Goal: Task Accomplishment & Management: Manage account settings

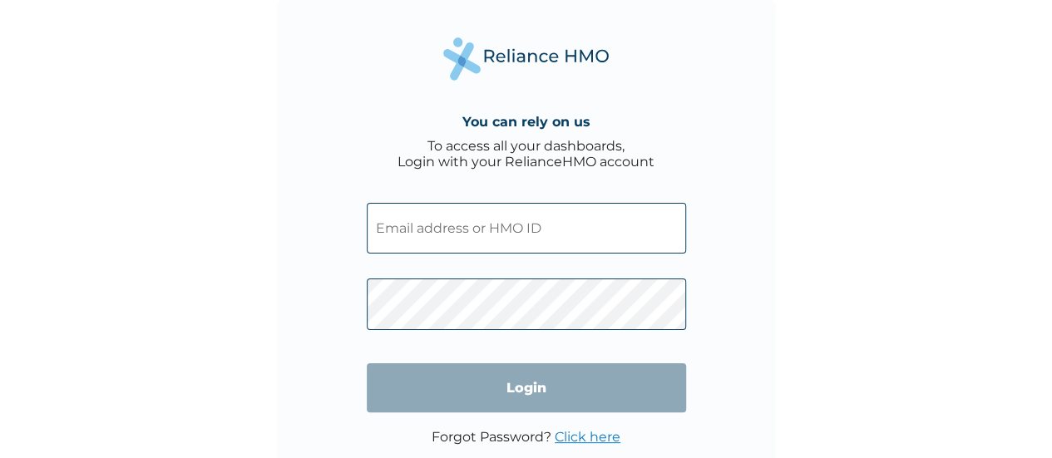
click at [427, 210] on input "text" at bounding box center [526, 228] width 319 height 51
type input "[EMAIL_ADDRESS][DOMAIN_NAME]"
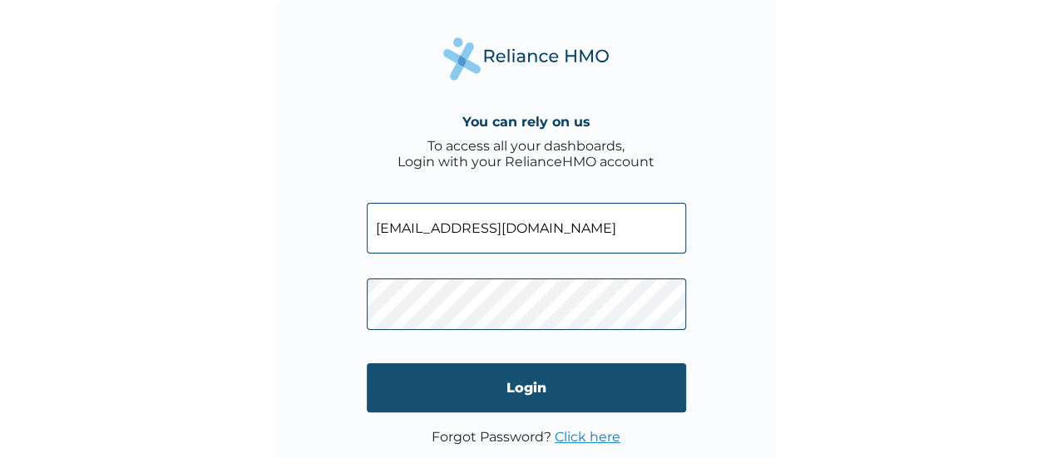
click at [477, 387] on input "Login" at bounding box center [526, 387] width 319 height 49
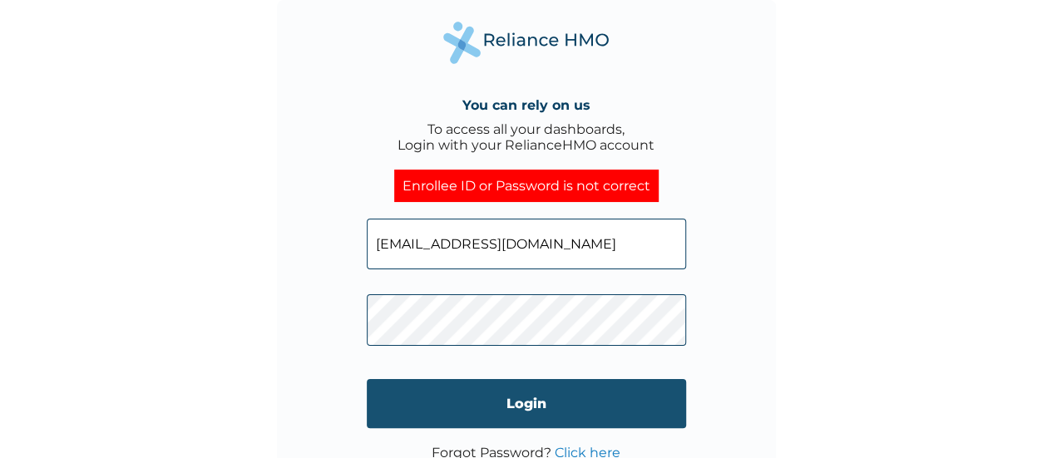
click at [480, 391] on input "Login" at bounding box center [526, 403] width 319 height 49
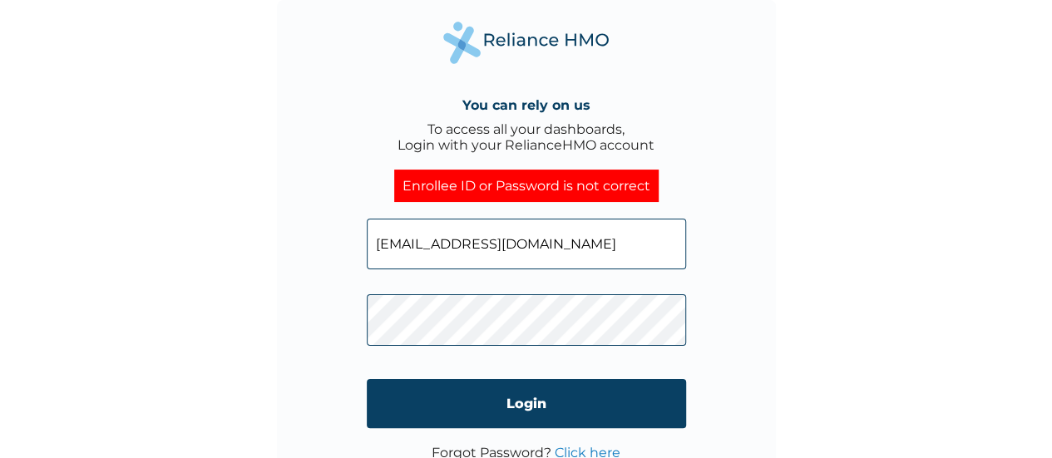
click input "Login" at bounding box center [526, 403] width 319 height 49
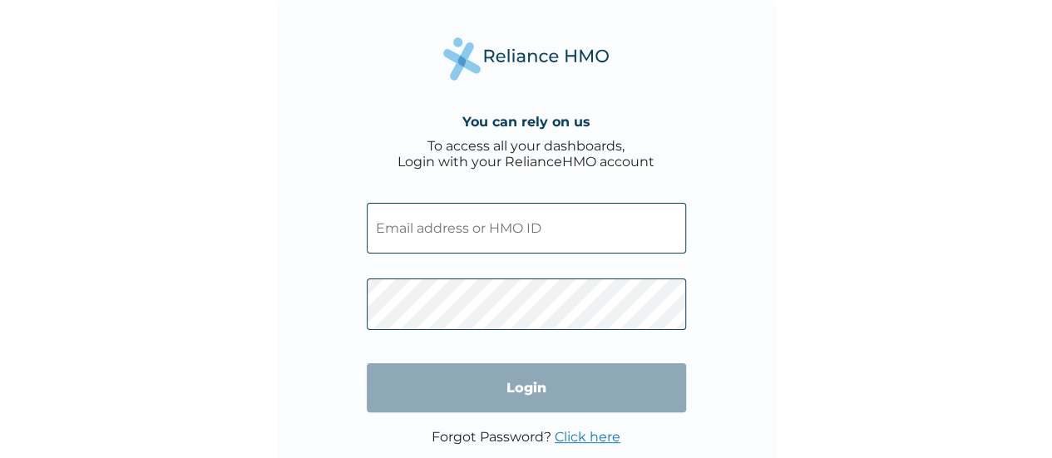
click at [461, 206] on input "text" at bounding box center [526, 228] width 319 height 51
type input "[EMAIL_ADDRESS][DOMAIN_NAME]"
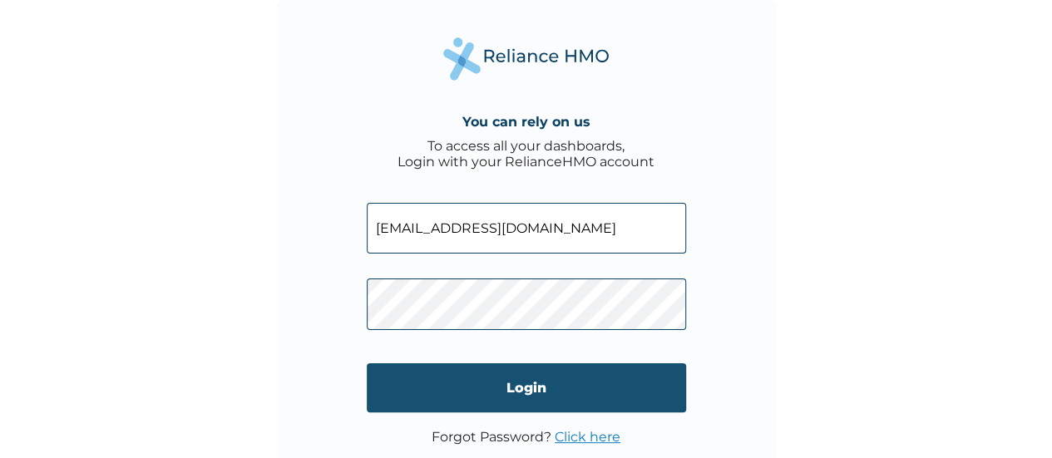
click at [490, 392] on input "Login" at bounding box center [526, 387] width 319 height 49
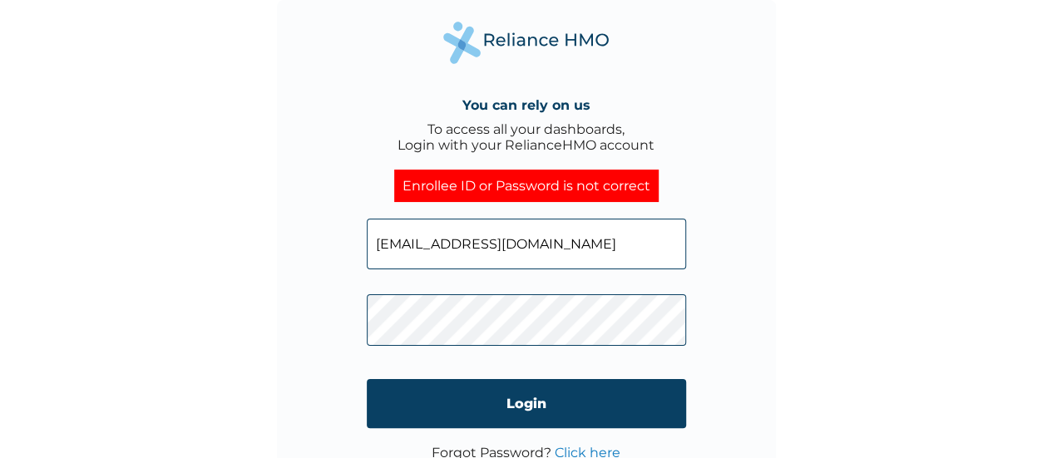
scroll to position [40, 0]
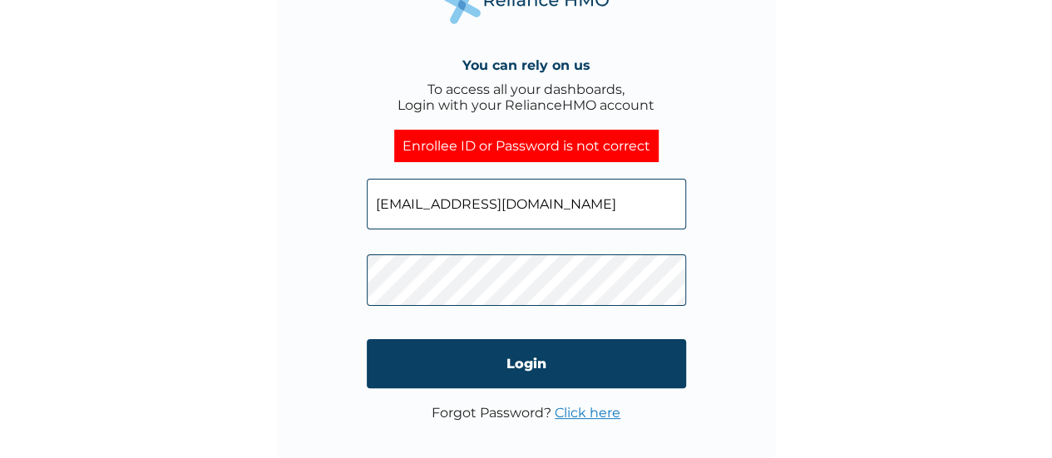
click at [594, 416] on link "Click here" at bounding box center [587, 413] width 66 height 16
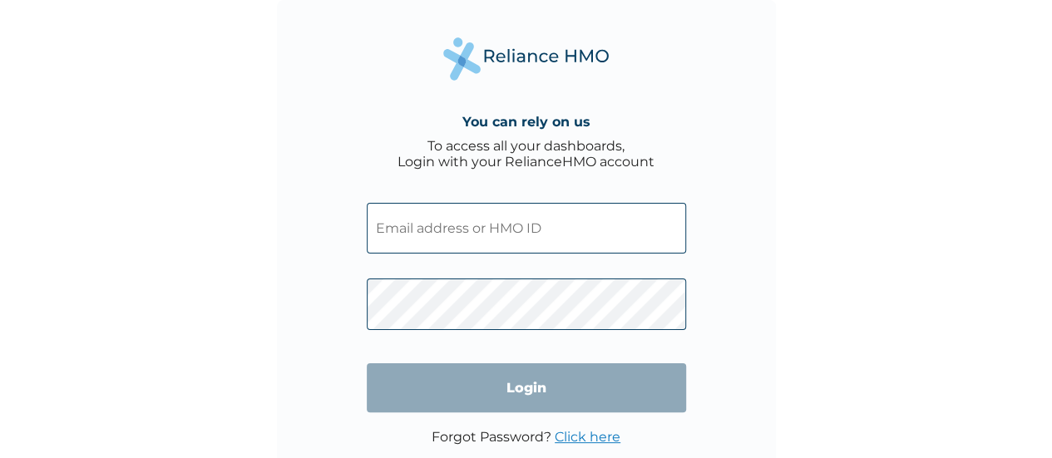
click at [562, 214] on input "text" at bounding box center [526, 228] width 319 height 51
type input "anne.ebinum@gmail.com"
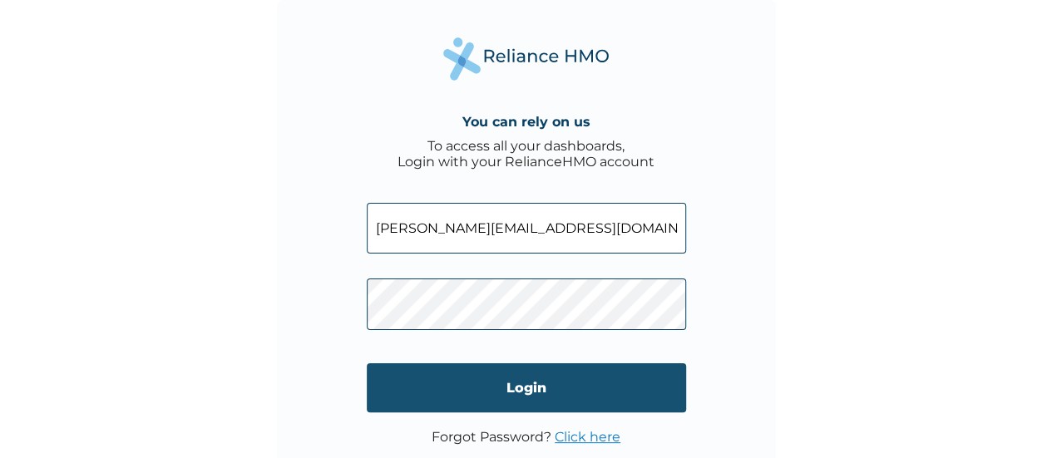
click at [477, 382] on input "Login" at bounding box center [526, 387] width 319 height 49
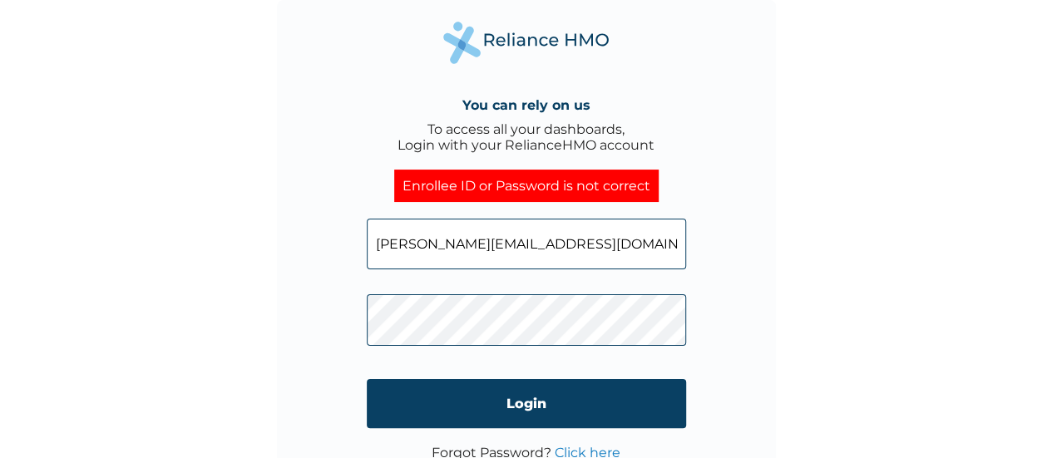
click at [441, 254] on input "anne.ebinum@gmail.com" at bounding box center [526, 244] width 319 height 51
type input "[EMAIL_ADDRESS][DOMAIN_NAME]"
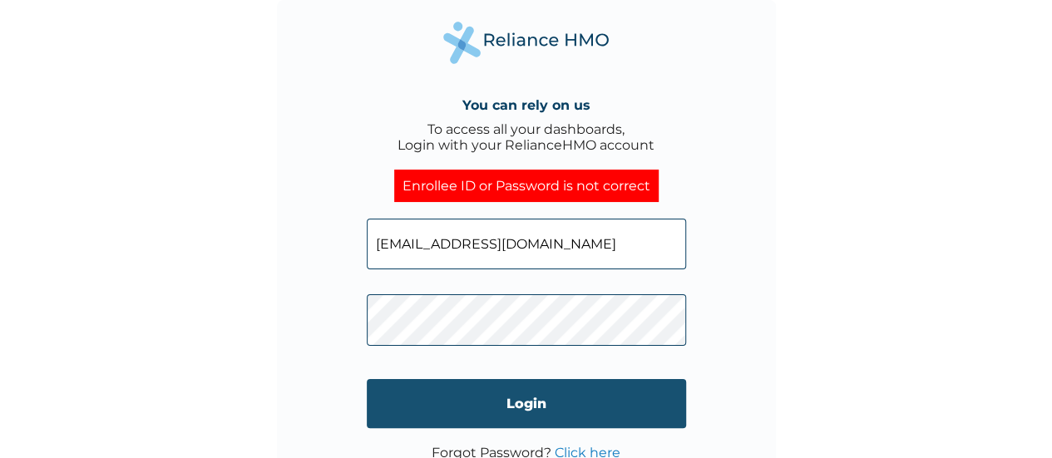
click at [504, 389] on input "Login" at bounding box center [526, 403] width 319 height 49
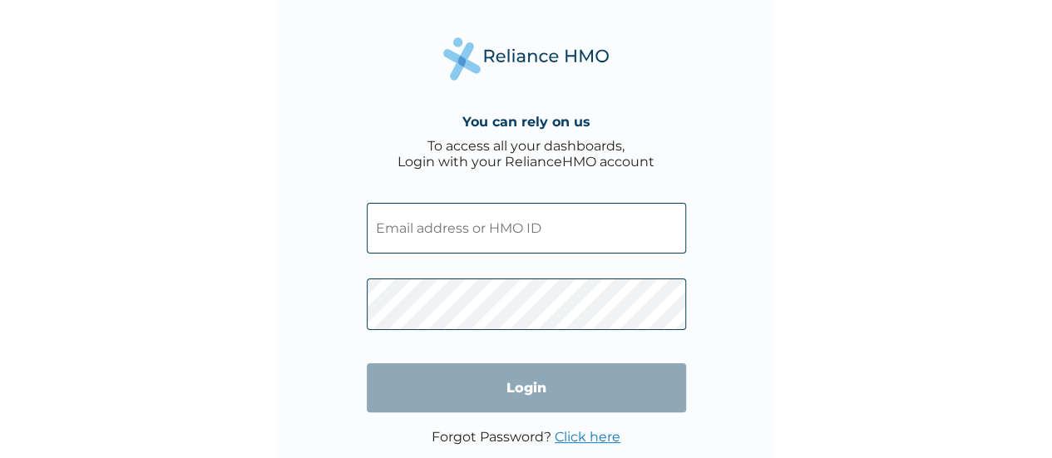
click at [455, 234] on input "text" at bounding box center [526, 228] width 319 height 51
type input "[EMAIL_ADDRESS][DOMAIN_NAME]"
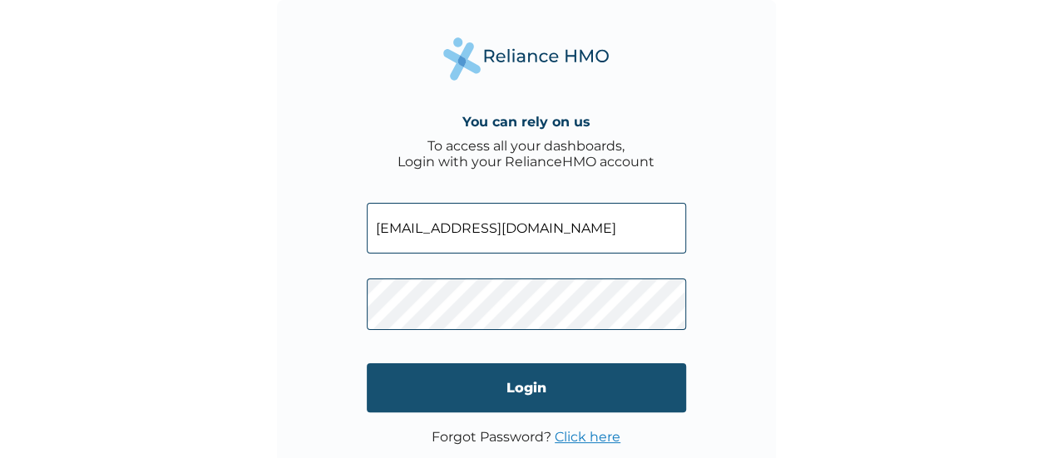
click at [471, 392] on input "Login" at bounding box center [526, 387] width 319 height 49
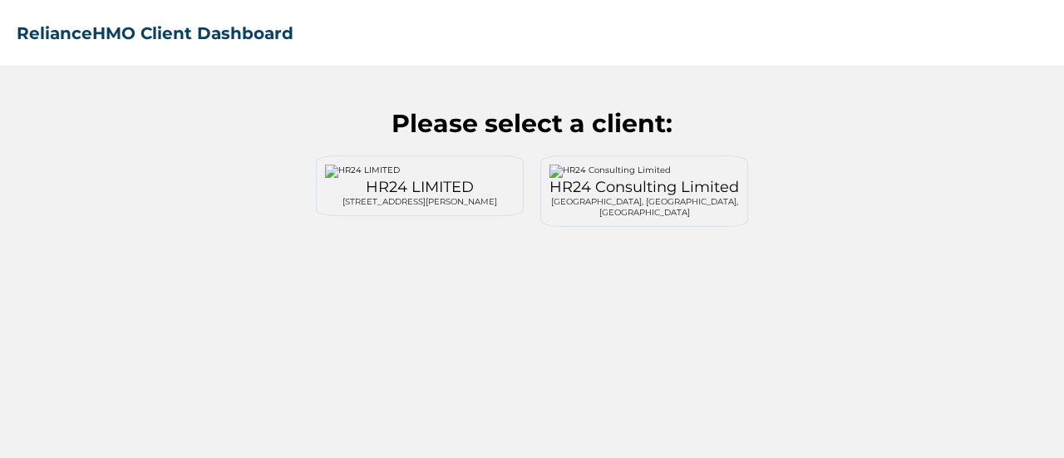
click at [629, 203] on div "Lekki Lagos, Lagos, Nigeria" at bounding box center [644, 207] width 190 height 22
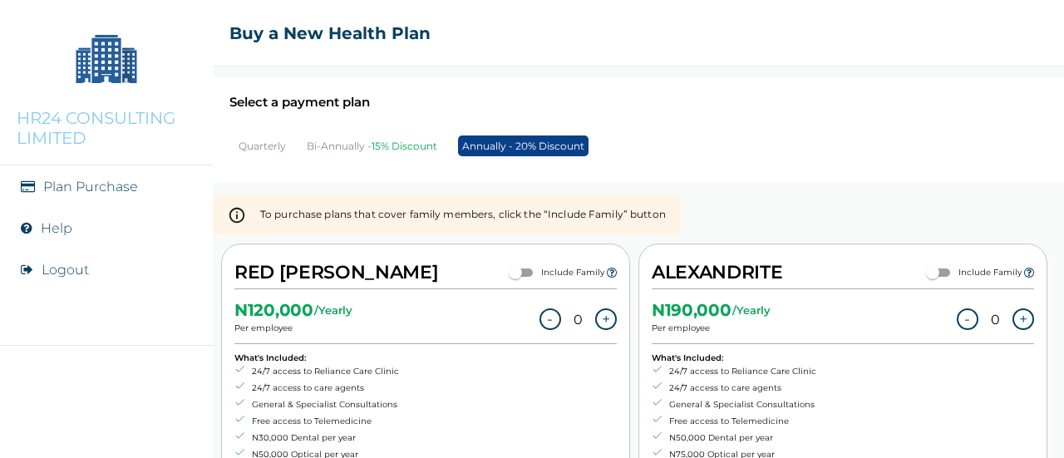
click at [77, 265] on button "Logout" at bounding box center [65, 270] width 47 height 16
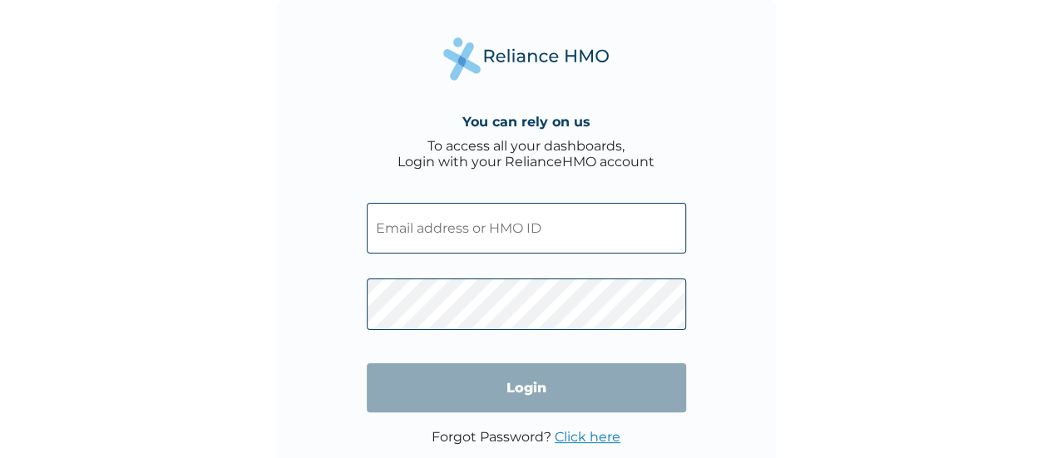
click at [397, 232] on input "text" at bounding box center [526, 228] width 319 height 51
type input "[EMAIL_ADDRESS][DOMAIN_NAME]"
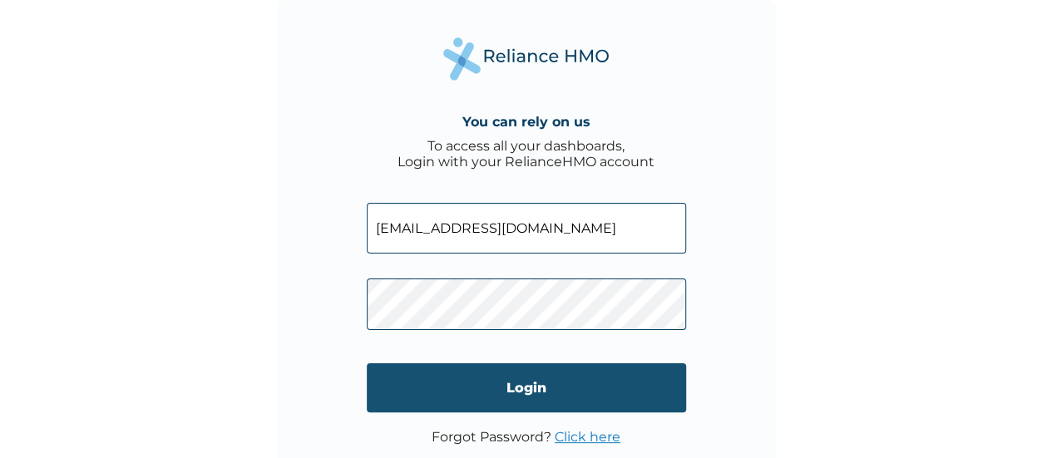
click at [477, 377] on input "Login" at bounding box center [526, 387] width 319 height 49
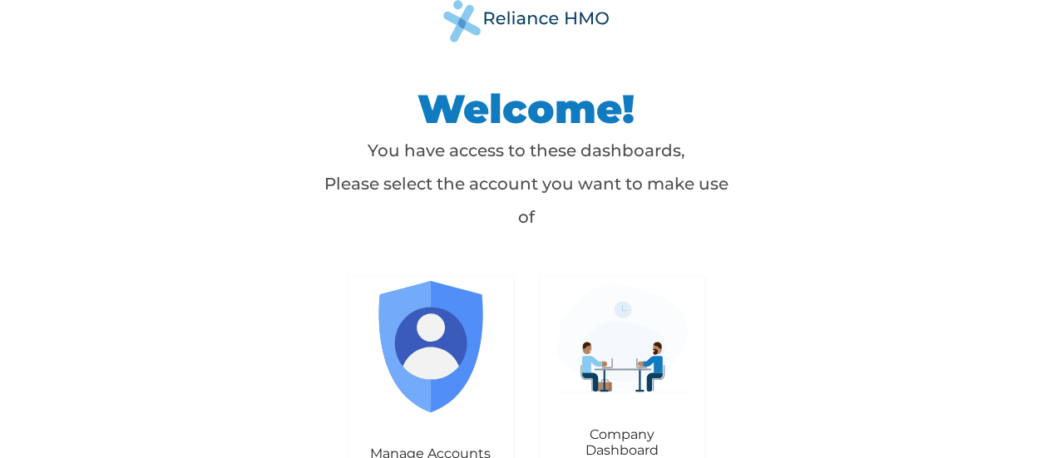
scroll to position [25, 0]
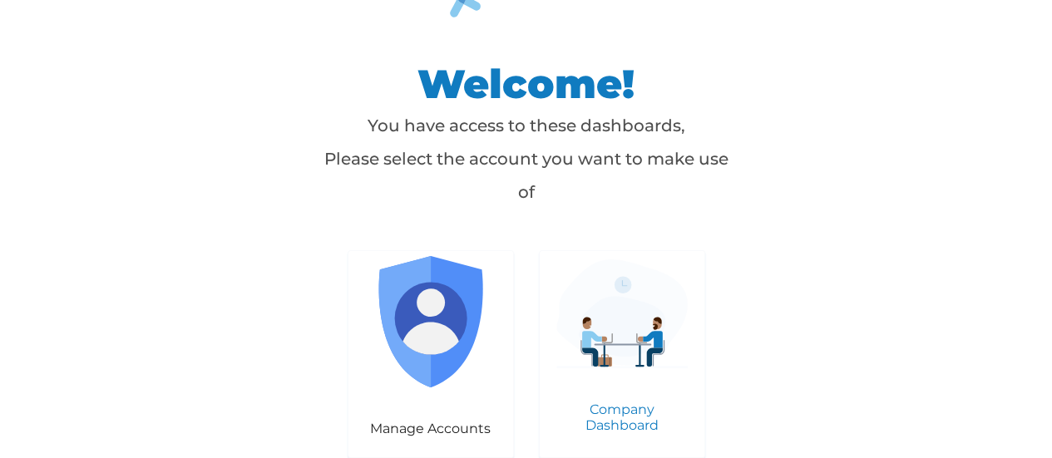
click at [598, 350] on img at bounding box center [621, 313] width 131 height 109
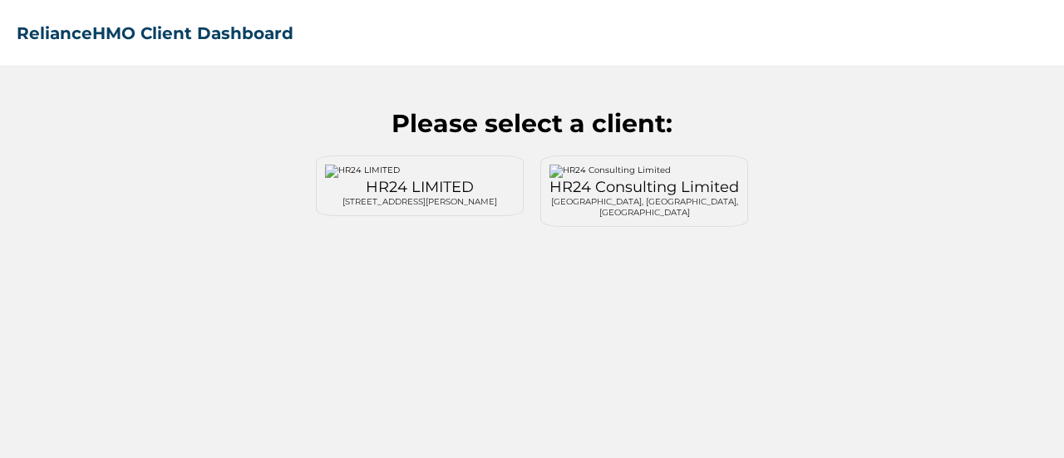
click at [385, 194] on div "HR24 LIMITED" at bounding box center [420, 187] width 190 height 18
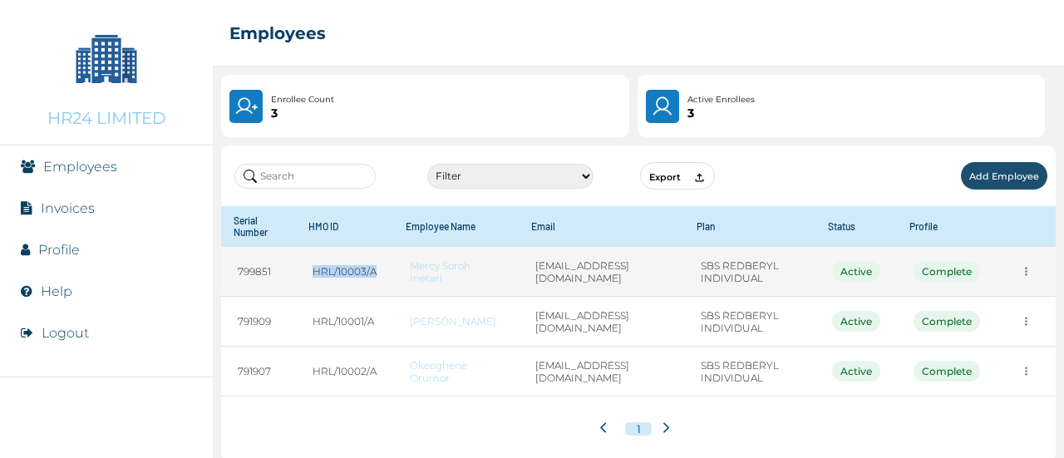
drag, startPoint x: 308, startPoint y: 270, endPoint x: 376, endPoint y: 275, distance: 67.5
click at [376, 275] on td "HRL/10003/A" at bounding box center [344, 272] width 97 height 50
copy td "HRL/10003/A"
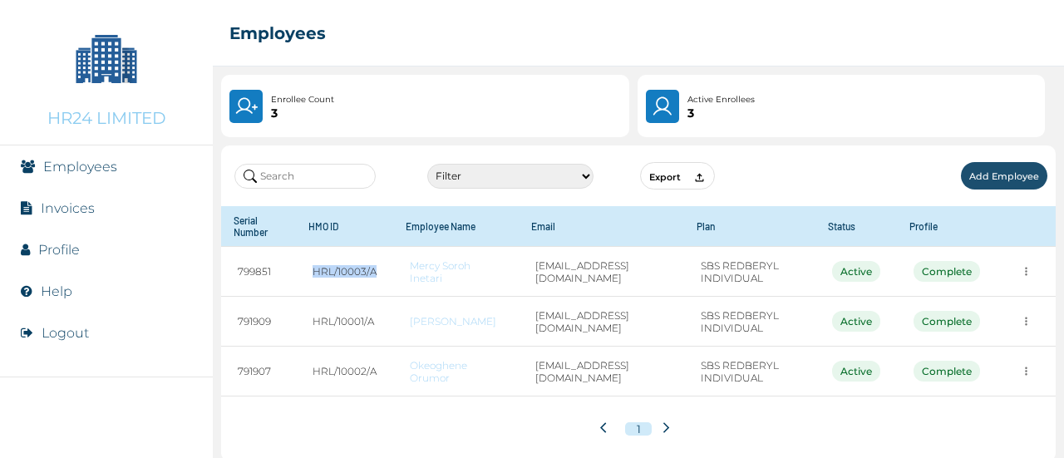
click at [983, 175] on button "Add Employee" at bounding box center [1004, 175] width 86 height 27
